Goal: Obtain resource: Download file/media

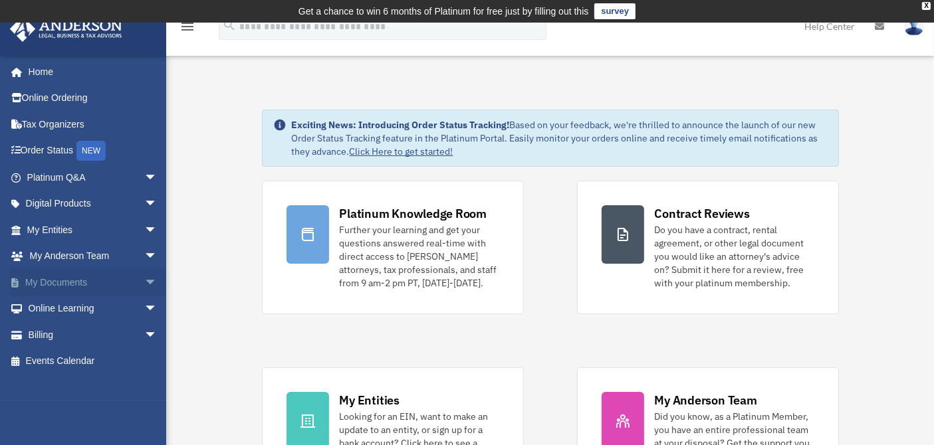
click at [117, 286] on link "My Documents arrow_drop_down" at bounding box center [93, 282] width 168 height 27
click at [144, 284] on span "arrow_drop_down" at bounding box center [157, 282] width 27 height 27
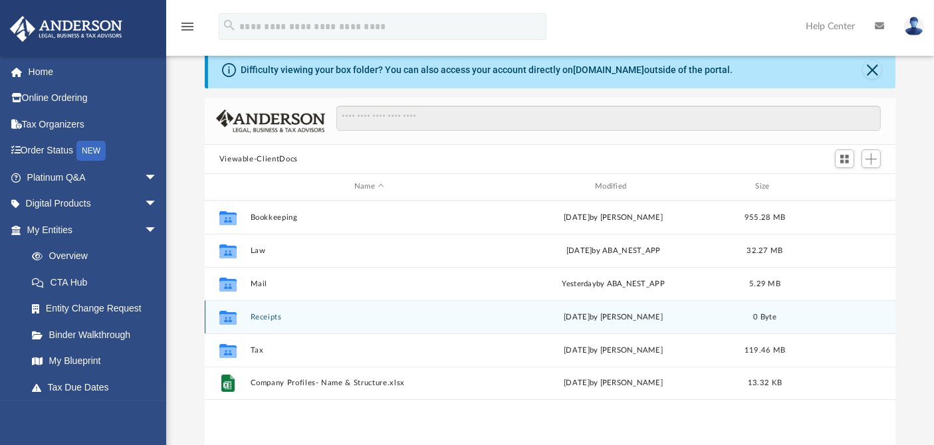
scroll to position [74, 0]
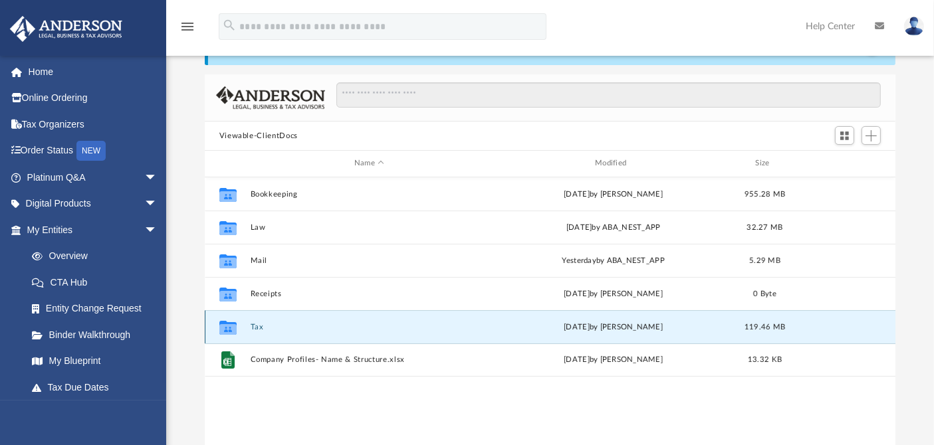
click at [252, 327] on button "Tax" at bounding box center [369, 327] width 238 height 9
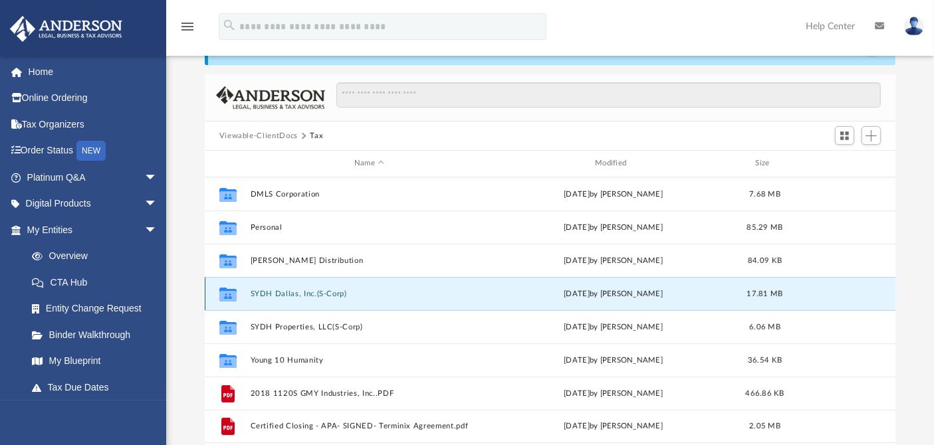
click at [324, 290] on button "SYDH Dallas, Inc.(S-Corp)" at bounding box center [369, 294] width 238 height 9
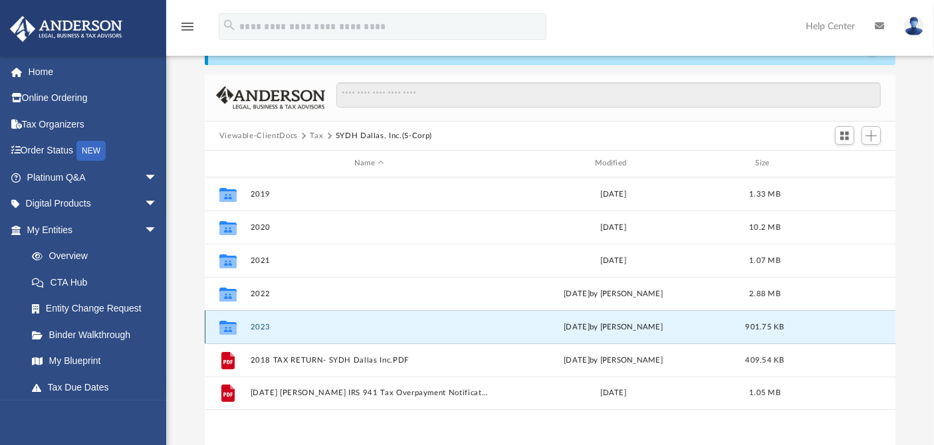
click at [262, 324] on button "2023" at bounding box center [369, 327] width 238 height 9
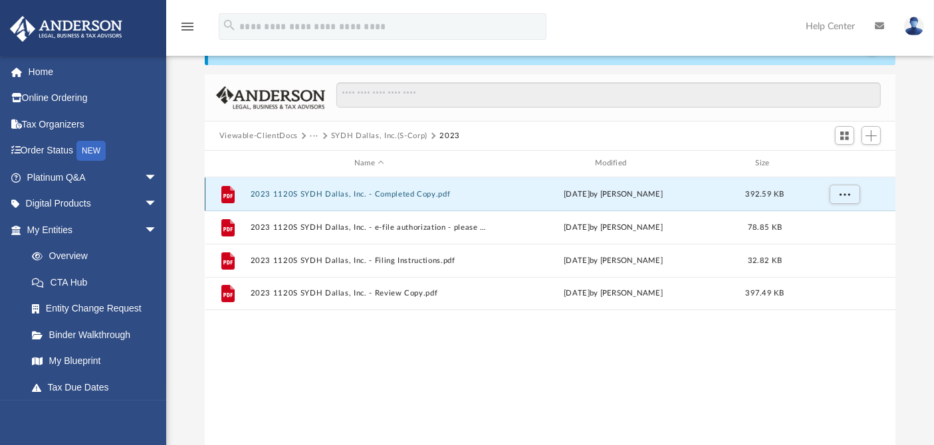
click at [318, 191] on button "2023 1120S SYDH Dallas, Inc. - Completed Copy.pdf" at bounding box center [369, 194] width 238 height 9
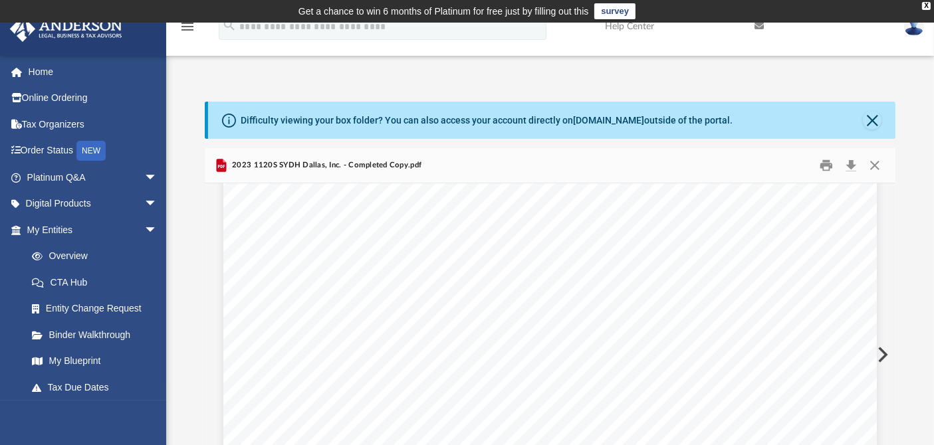
scroll to position [5611, 0]
click at [849, 165] on button "Download" at bounding box center [851, 165] width 24 height 21
click at [871, 120] on button "Close" at bounding box center [871, 120] width 19 height 19
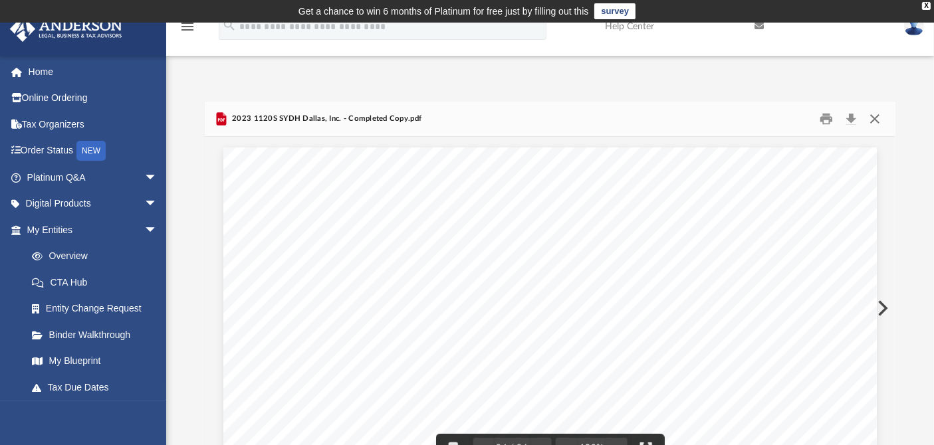
click at [878, 119] on button "Close" at bounding box center [874, 119] width 24 height 21
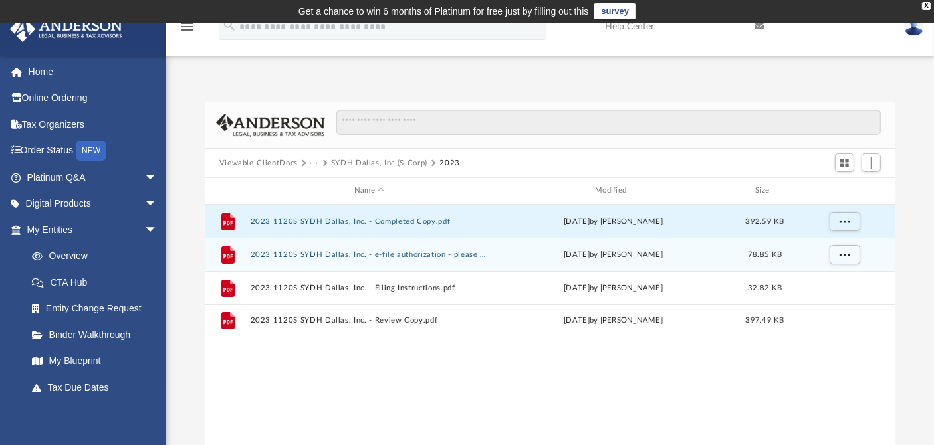
click at [351, 250] on button "2023 1120S SYDH Dallas, Inc. - e-file authorization - please sign.pdf" at bounding box center [369, 254] width 238 height 9
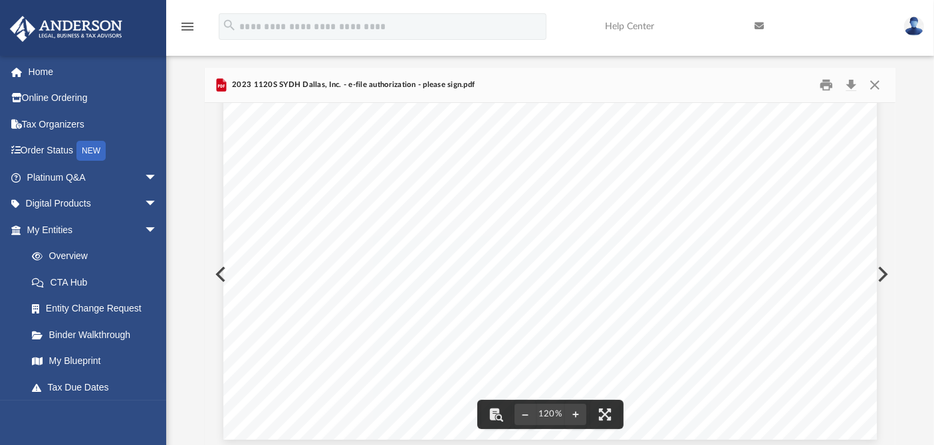
scroll to position [522, 0]
click at [878, 83] on button "Close" at bounding box center [874, 85] width 24 height 21
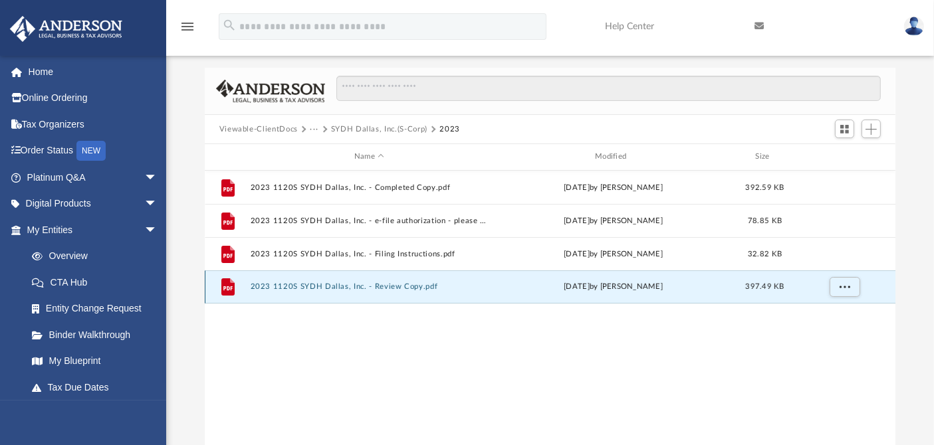
click at [365, 286] on button "2023 1120S SYDH Dallas, Inc. - Review Copy.pdf" at bounding box center [369, 286] width 238 height 9
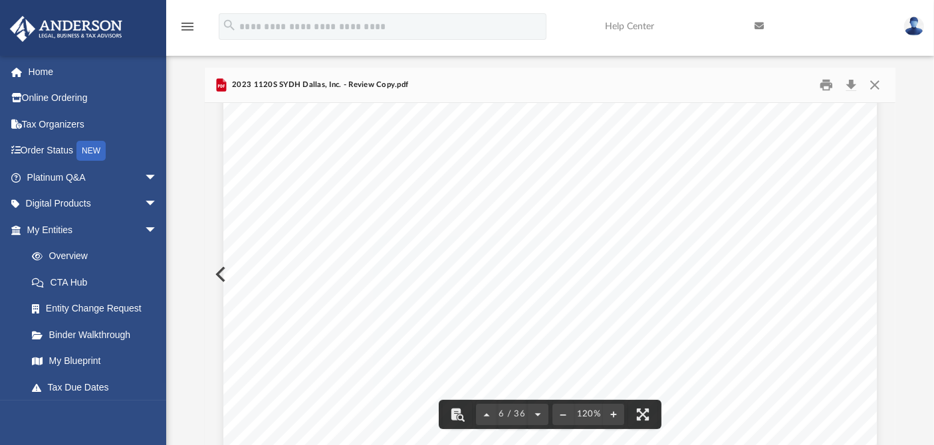
scroll to position [4872, 0]
click at [878, 86] on button "Close" at bounding box center [874, 85] width 24 height 21
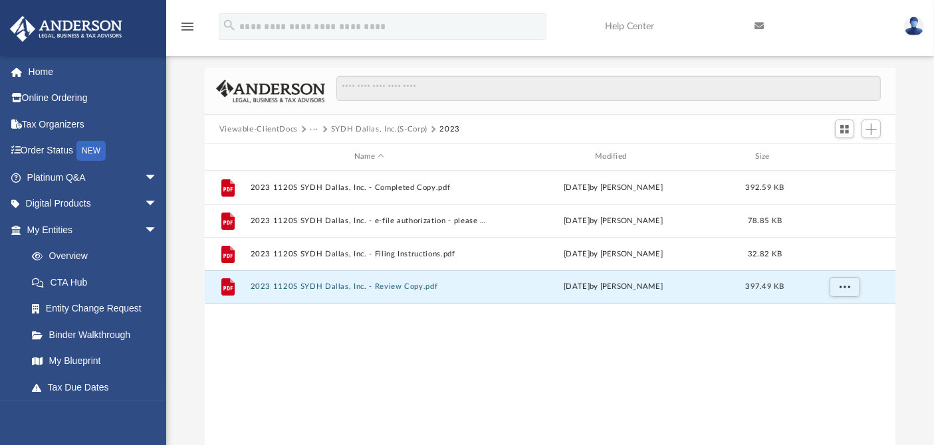
click at [399, 127] on button "SYDH Dallas, Inc.(S-Corp)" at bounding box center [379, 130] width 96 height 12
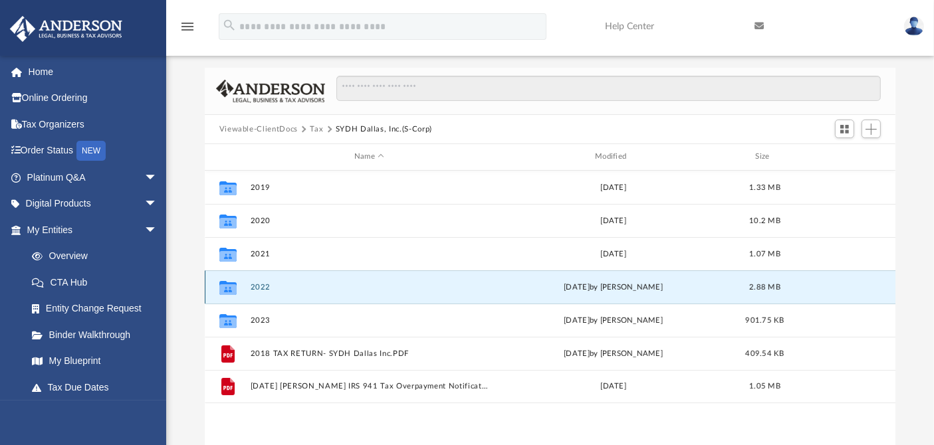
click at [260, 287] on button "2022" at bounding box center [369, 287] width 238 height 9
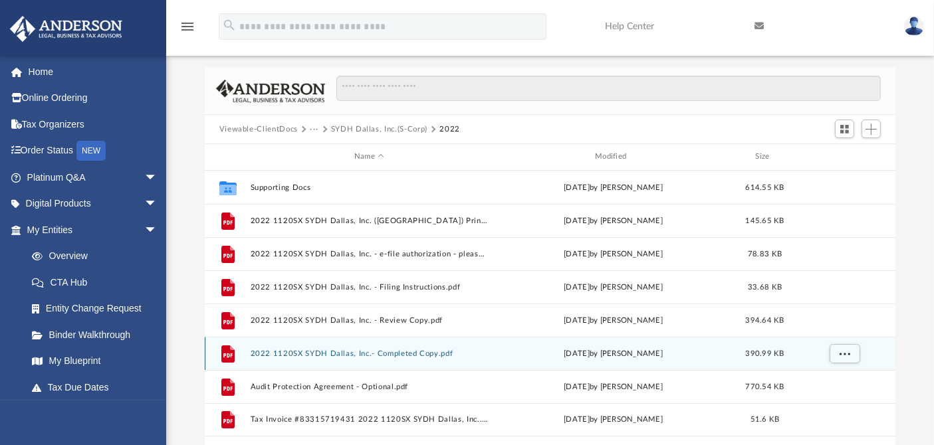
click at [392, 351] on button "2022 1120SX SYDH Dallas, Inc.- Completed Copy.pdf" at bounding box center [369, 353] width 238 height 9
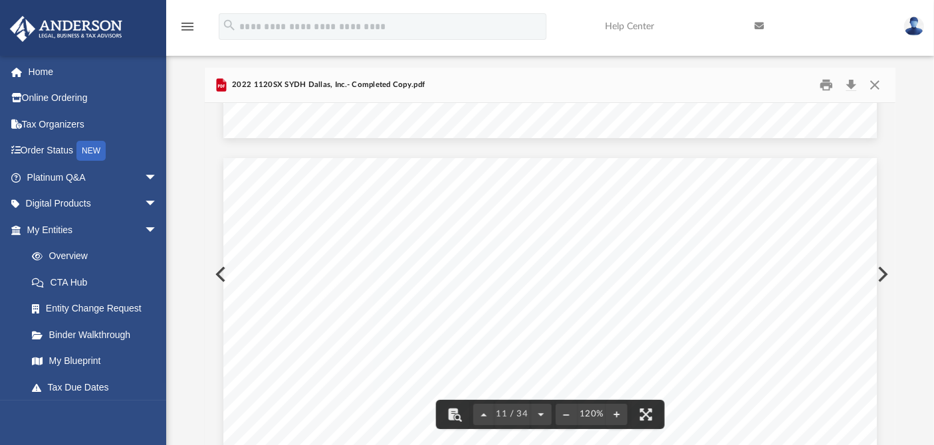
scroll to position [8712, 0]
